Goal: Browse casually: Explore the website without a specific task or goal

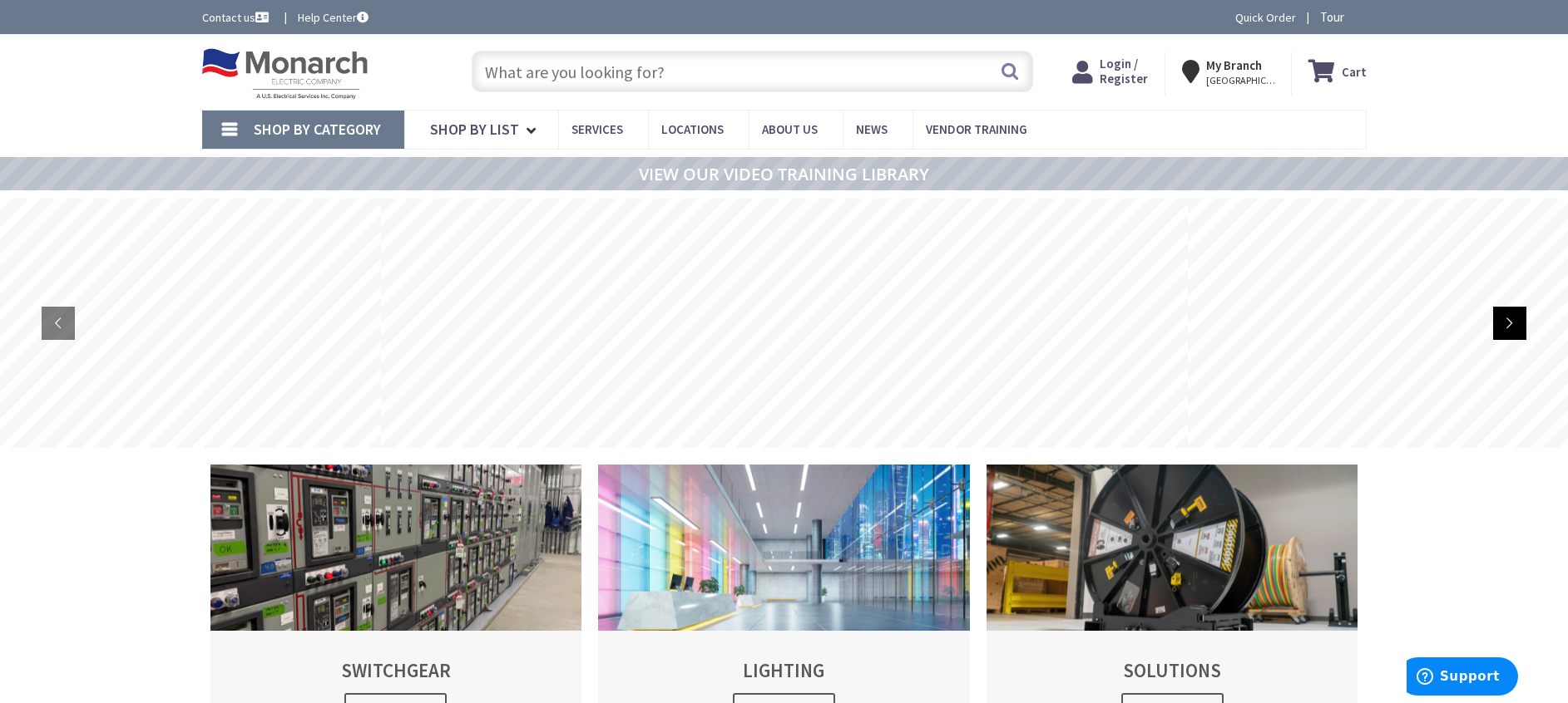
click at [1502, 325] on rs-arrow at bounding box center [1510, 323] width 33 height 33
click at [1503, 326] on rs-arrow at bounding box center [1510, 323] width 33 height 33
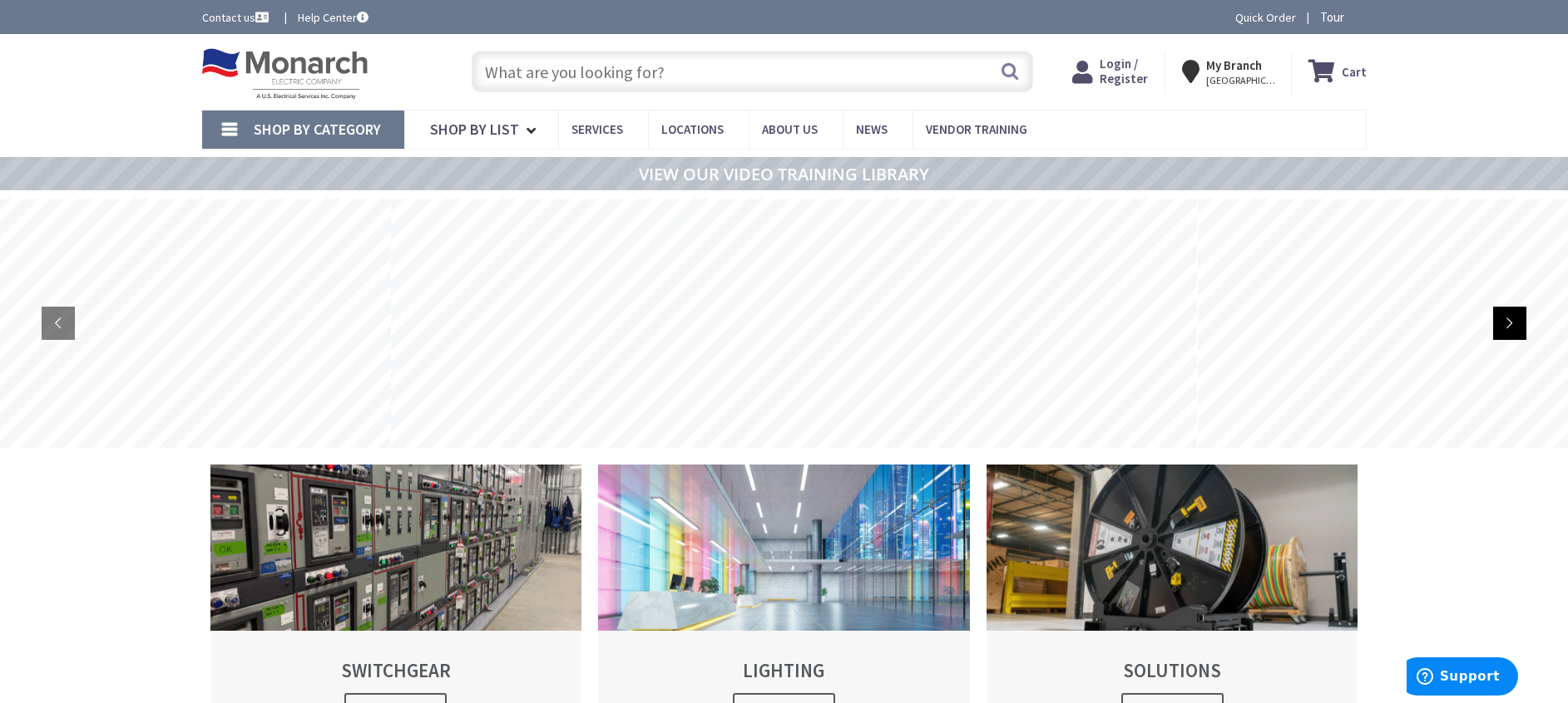
click at [1503, 326] on rs-arrow at bounding box center [1510, 323] width 33 height 33
